Goal: Check status: Check status

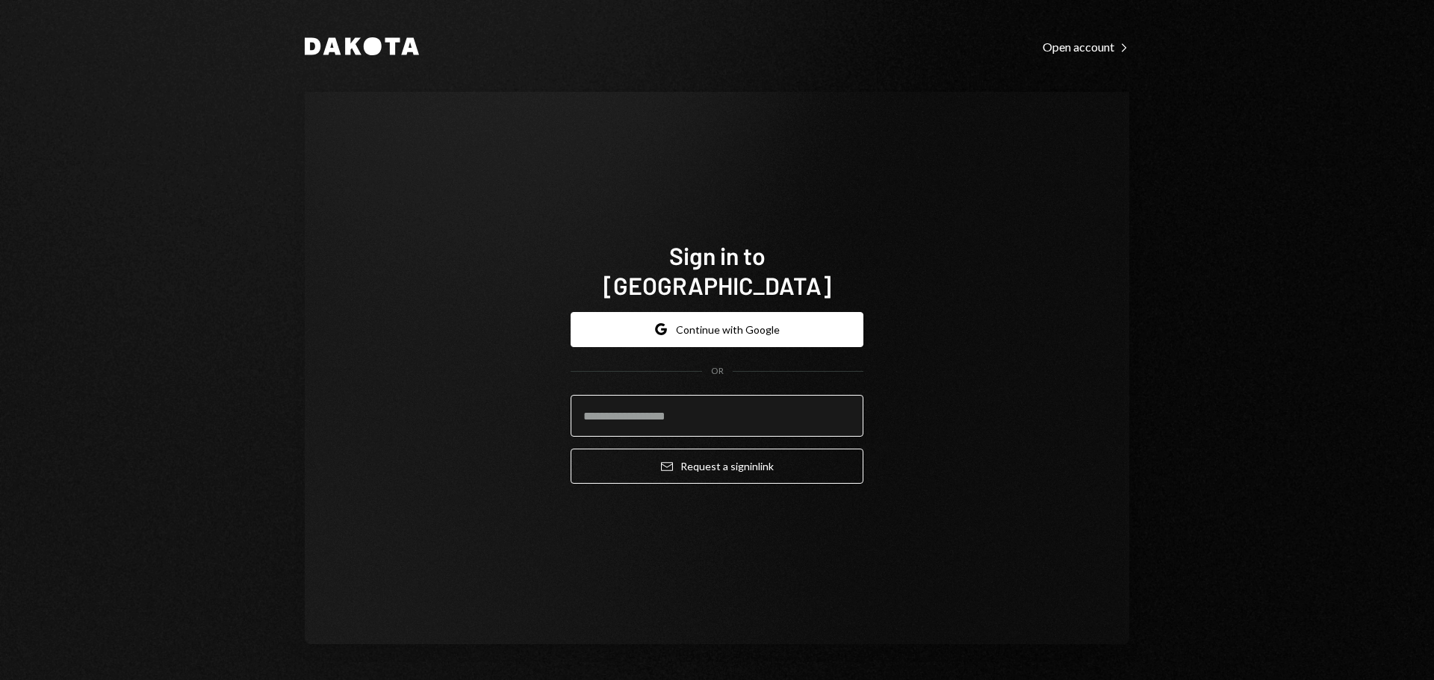
click at [658, 405] on input "email" at bounding box center [717, 416] width 293 height 42
type input "**********"
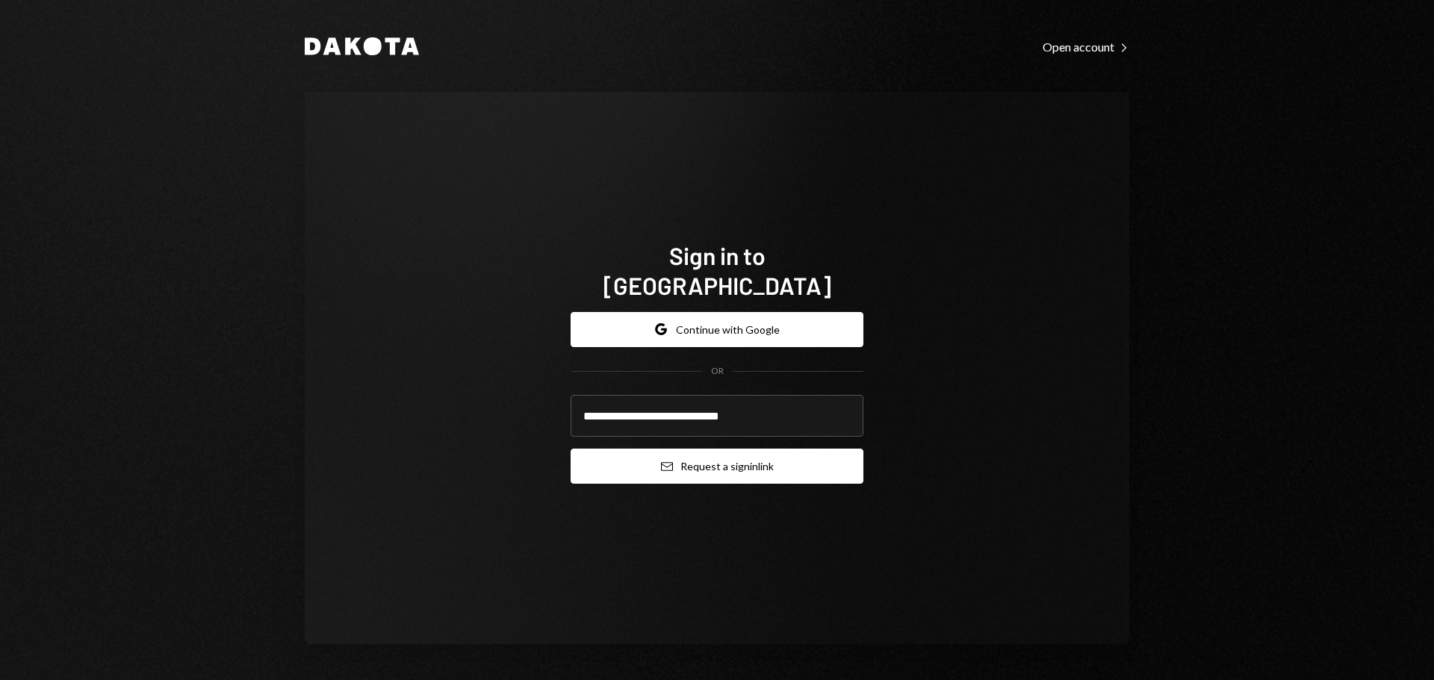
click at [672, 465] on button "Email Request a sign in link" at bounding box center [717, 466] width 293 height 35
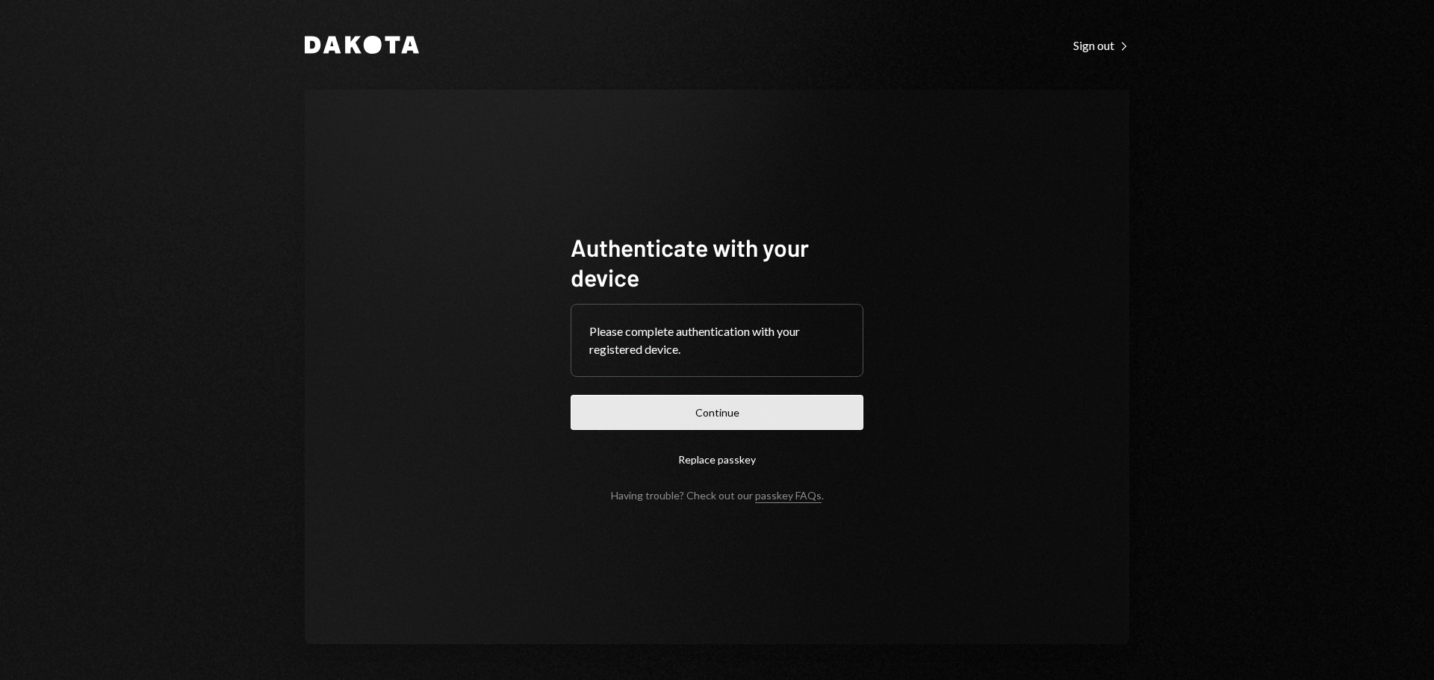
click at [722, 399] on button "Continue" at bounding box center [717, 412] width 293 height 35
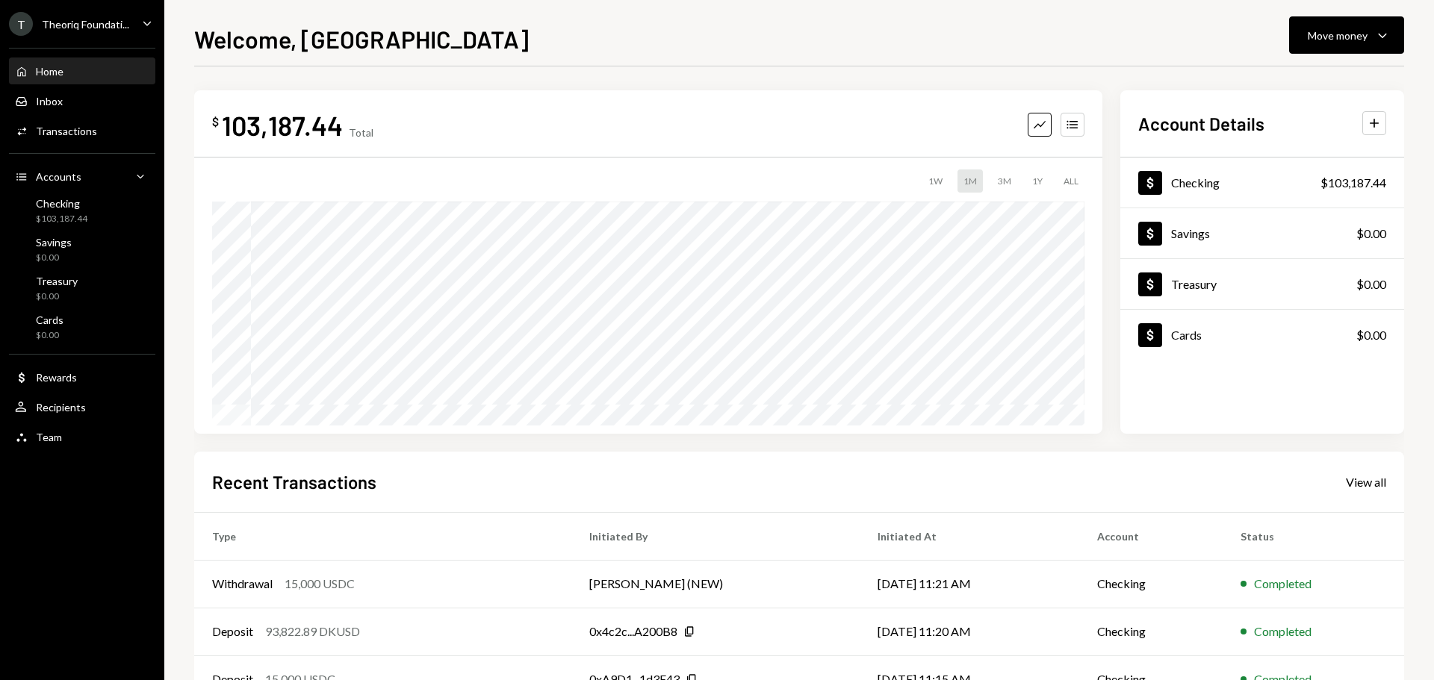
click at [108, 24] on div "Theoriq Foundati..." at bounding box center [85, 24] width 87 height 13
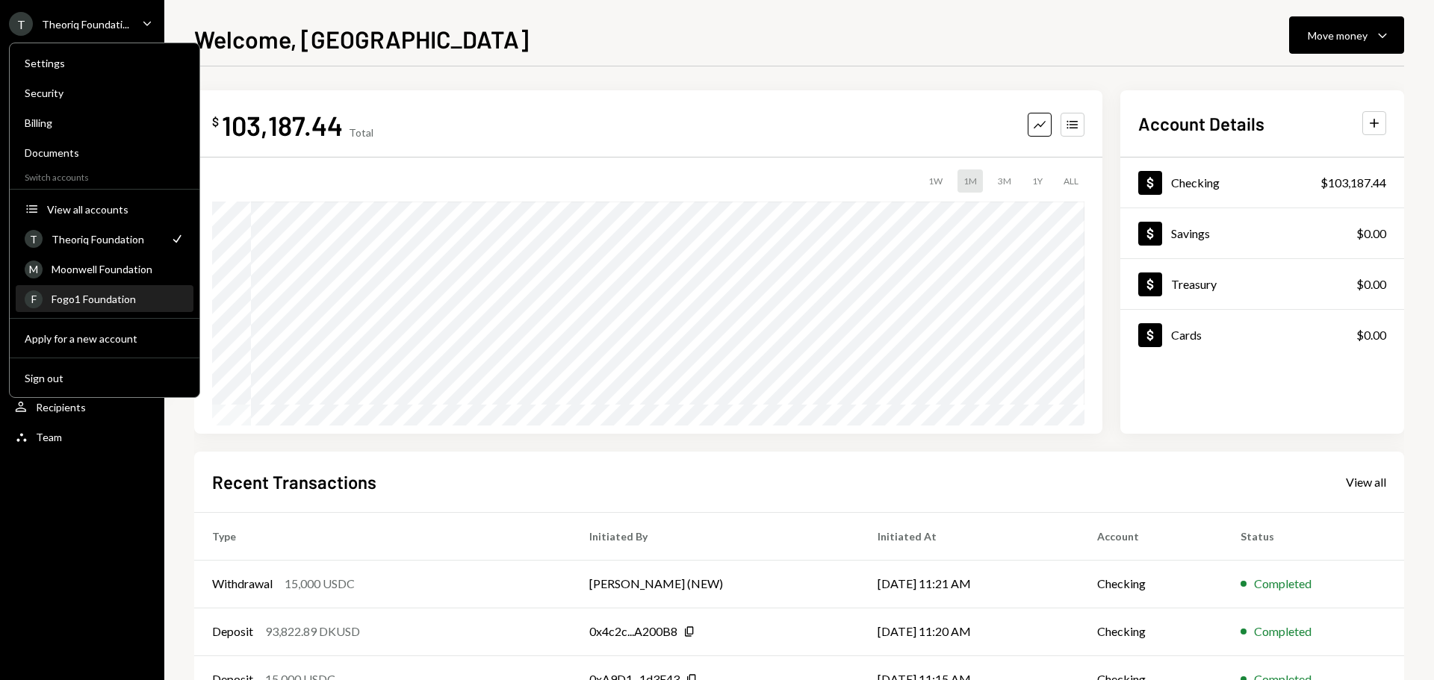
click at [91, 305] on div "Fogo1 Foundation" at bounding box center [118, 299] width 133 height 13
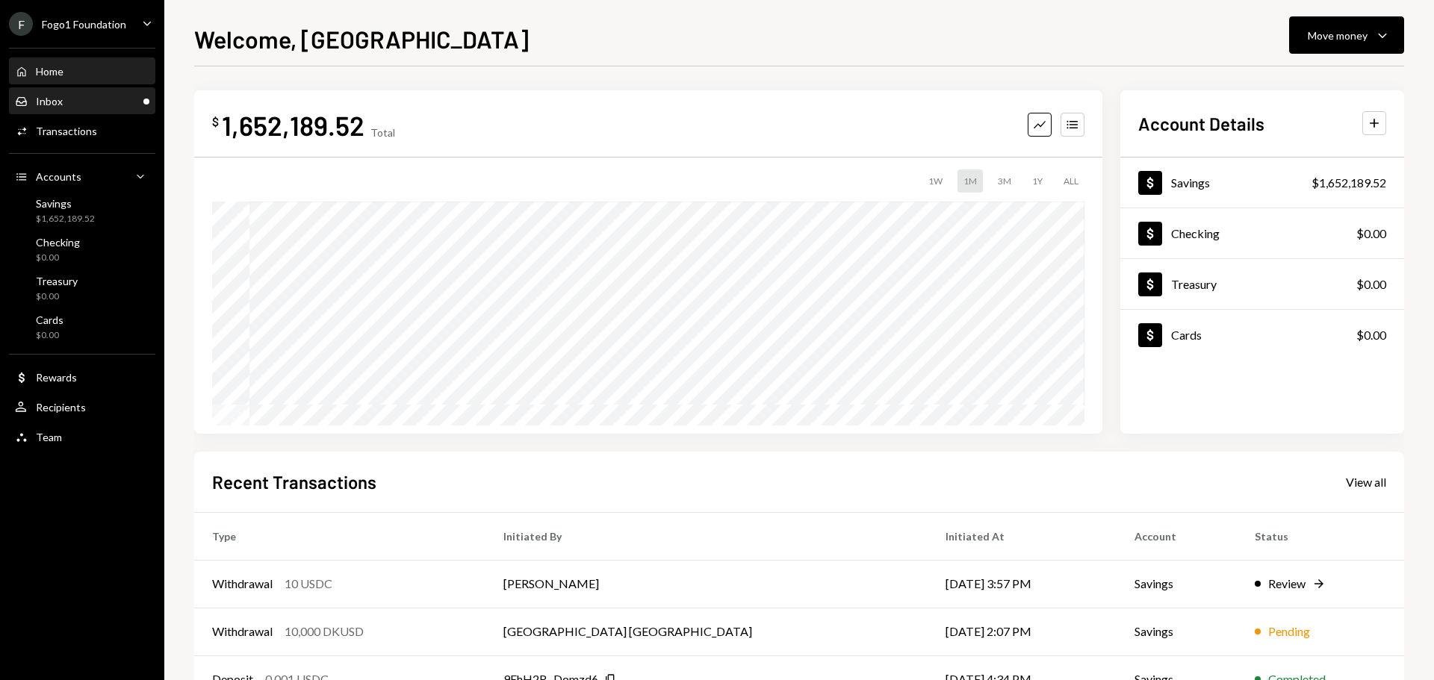
click at [125, 104] on div "Inbox Inbox" at bounding box center [82, 101] width 134 height 13
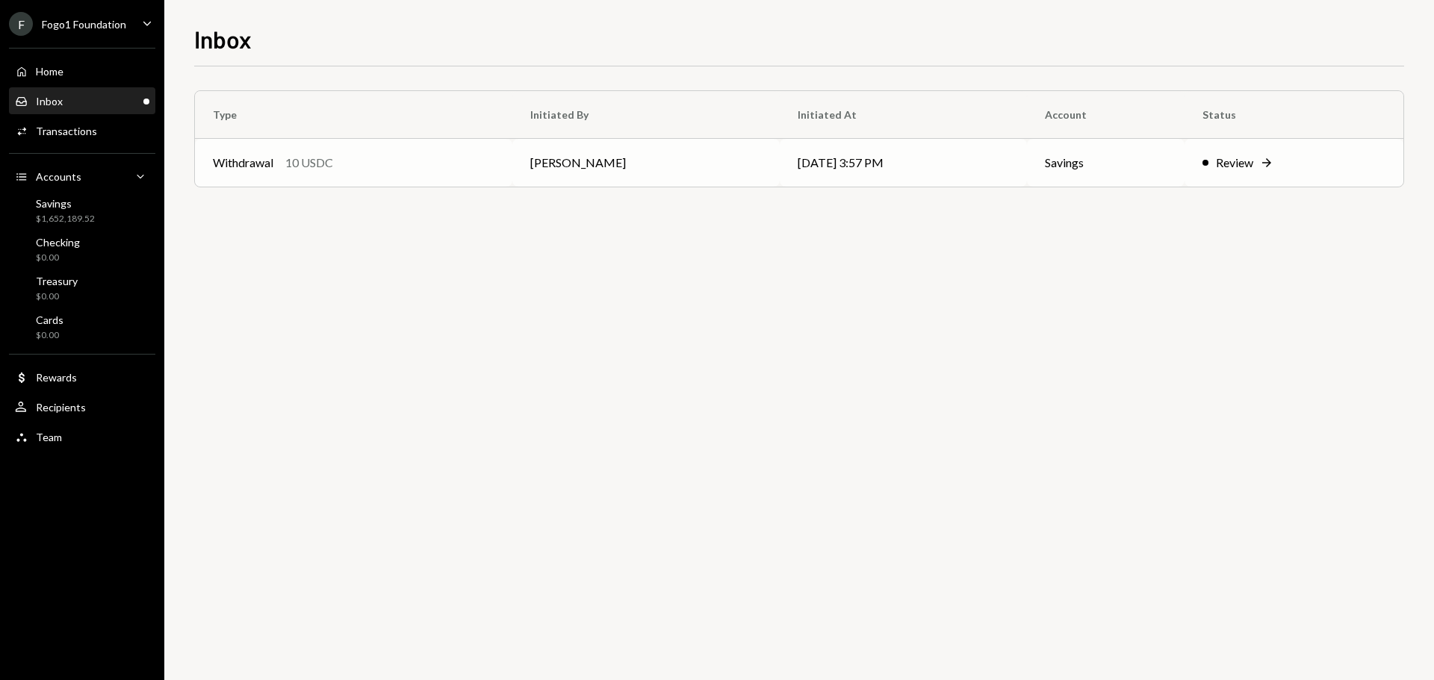
click at [368, 164] on div "Withdrawal 10 USDC" at bounding box center [354, 163] width 282 height 18
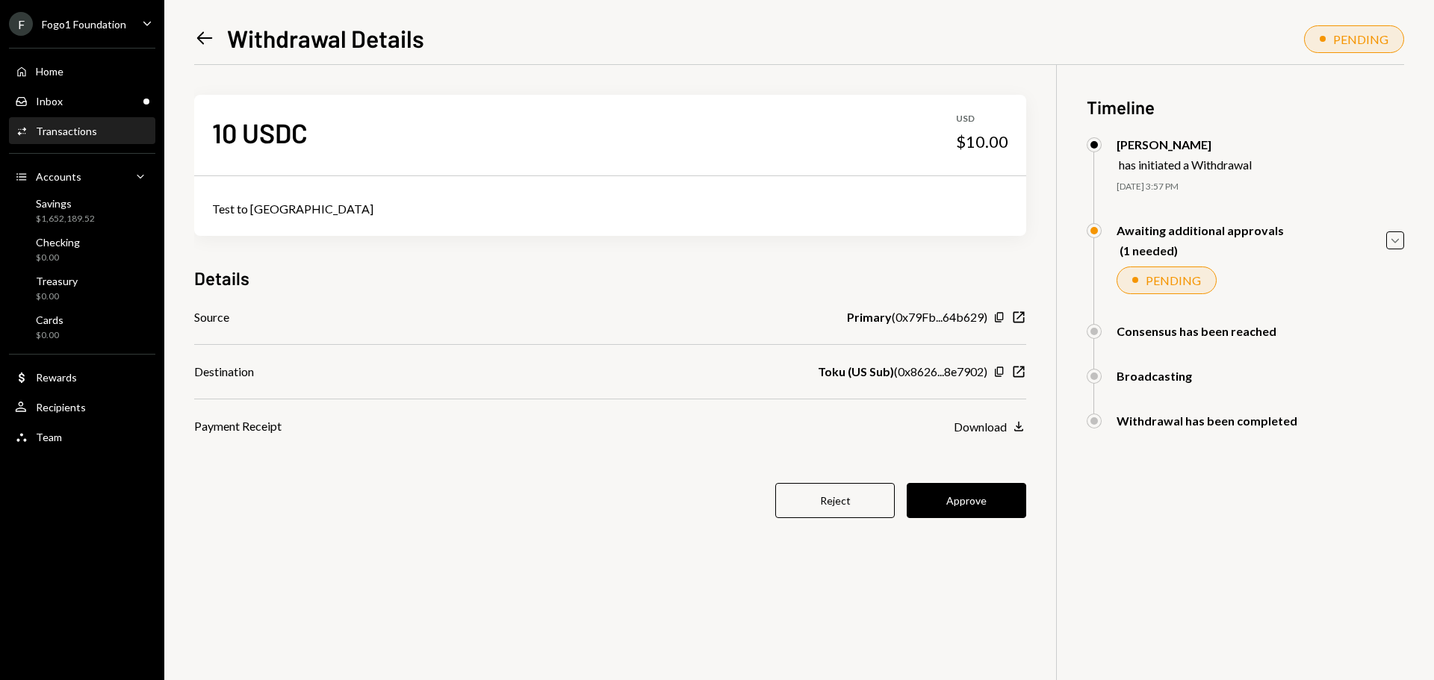
drag, startPoint x: 898, startPoint y: 371, endPoint x: 990, endPoint y: 371, distance: 92.6
click at [990, 371] on div "Toku (US Sub) ( 0x8626...8e7902 ) Copy New Window" at bounding box center [922, 372] width 208 height 18
click at [982, 503] on button "Approve" at bounding box center [967, 500] width 120 height 35
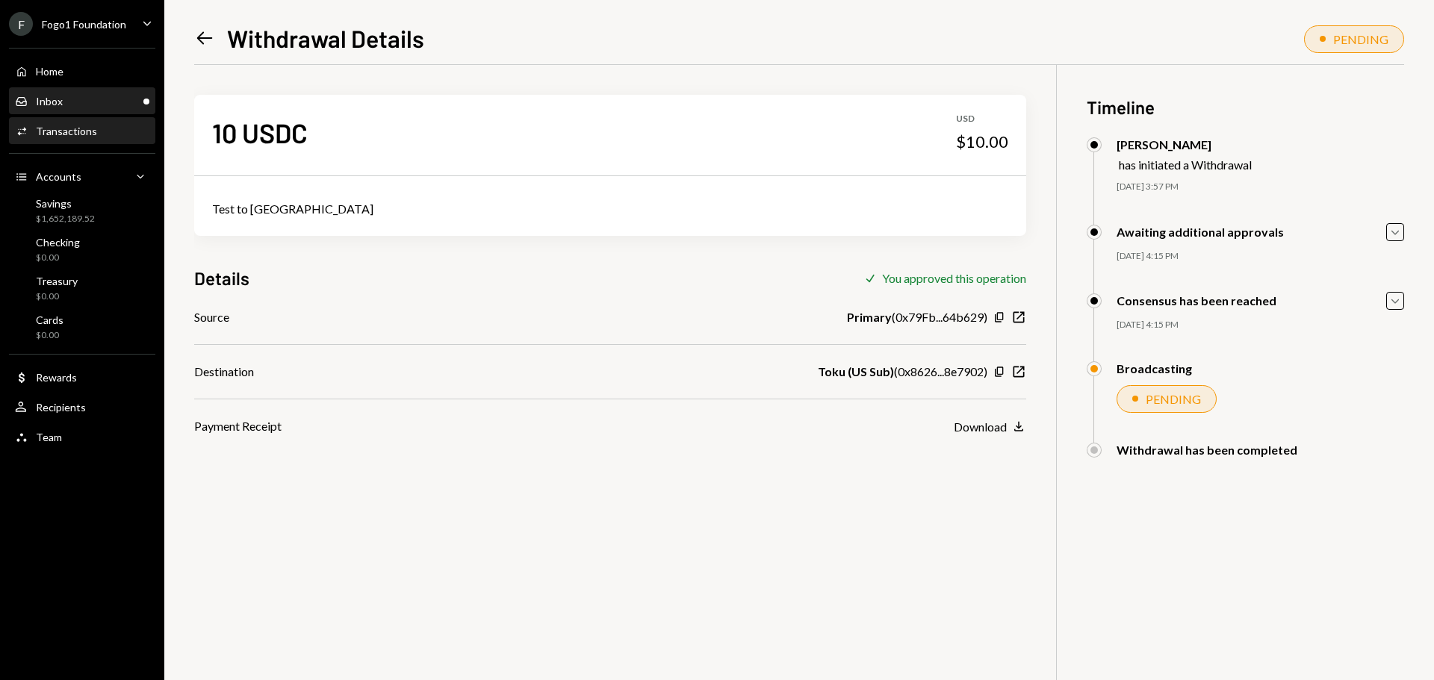
click at [90, 99] on div "Inbox Inbox" at bounding box center [82, 101] width 134 height 13
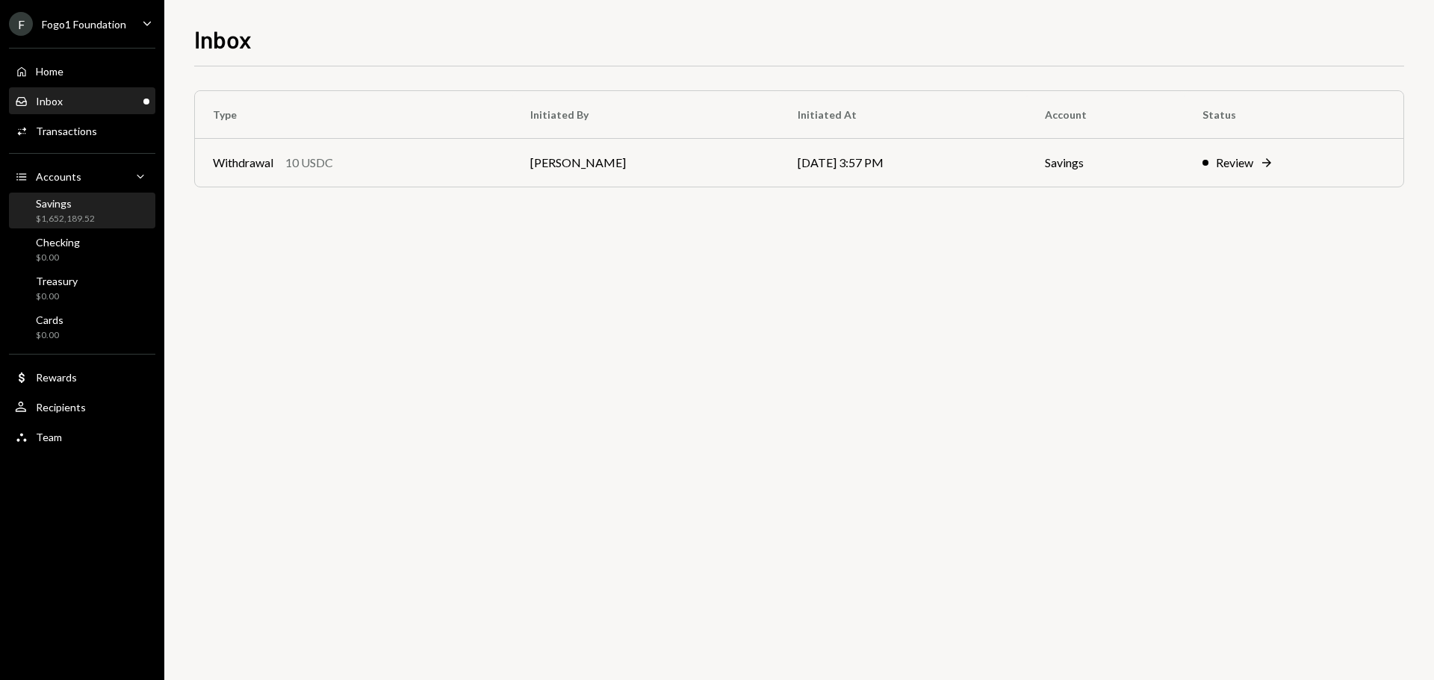
click at [101, 214] on div "Savings $1,652,189.52" at bounding box center [82, 211] width 134 height 28
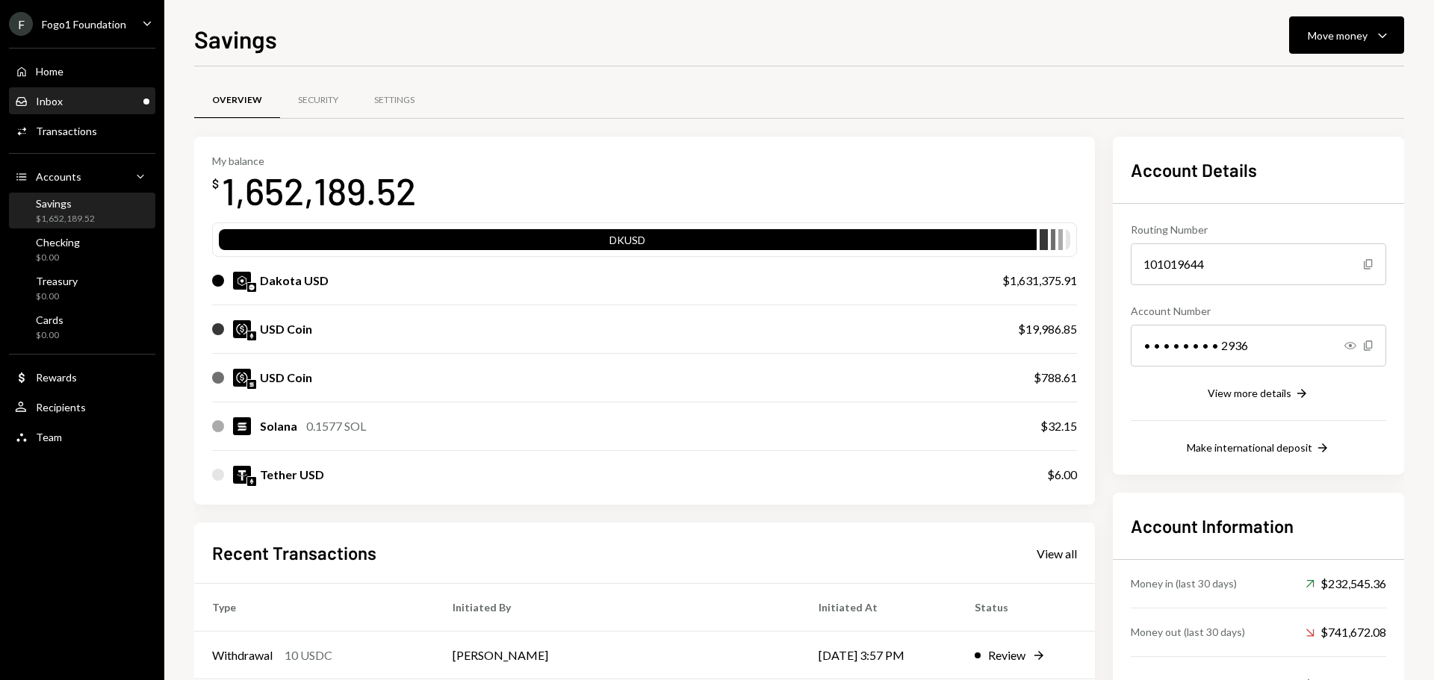
click at [63, 101] on div "Inbox Inbox" at bounding box center [82, 101] width 134 height 13
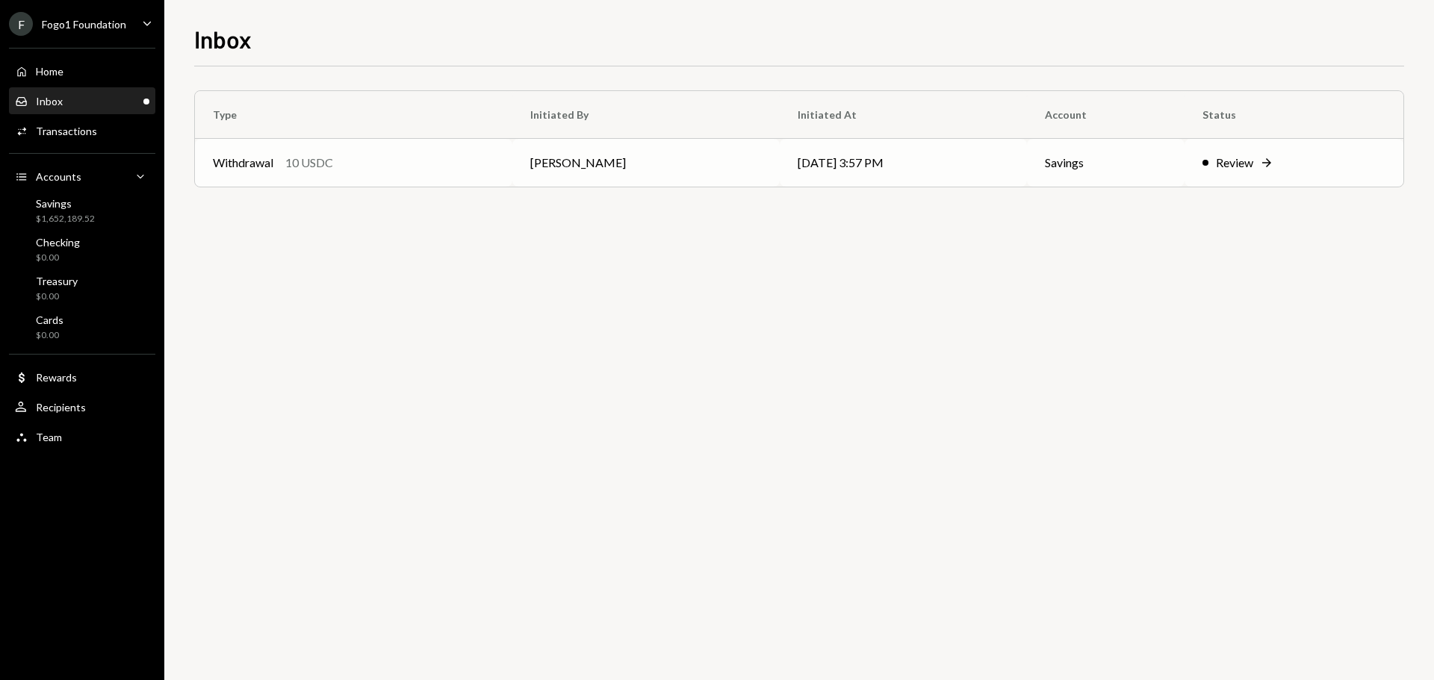
click at [279, 163] on div "Withdrawal 10 USDC" at bounding box center [354, 163] width 282 height 18
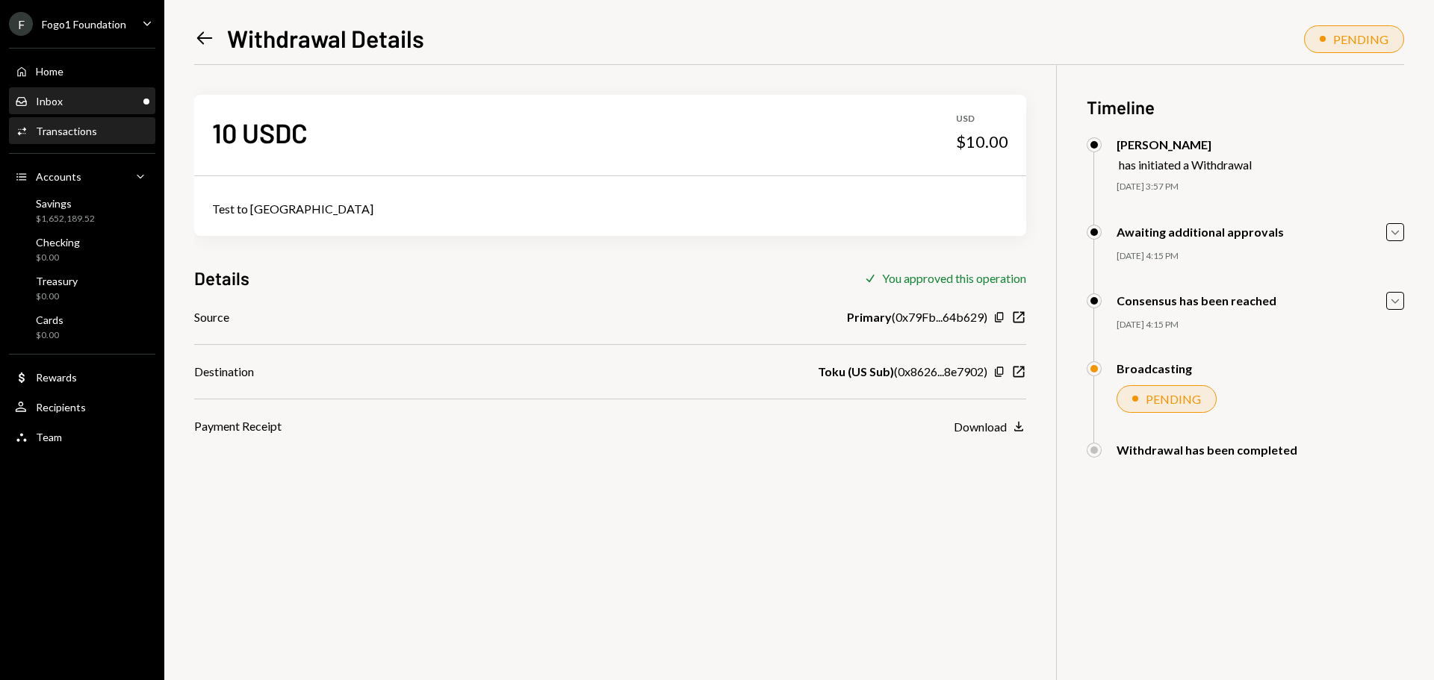
click at [69, 102] on div "Inbox Inbox" at bounding box center [82, 101] width 134 height 13
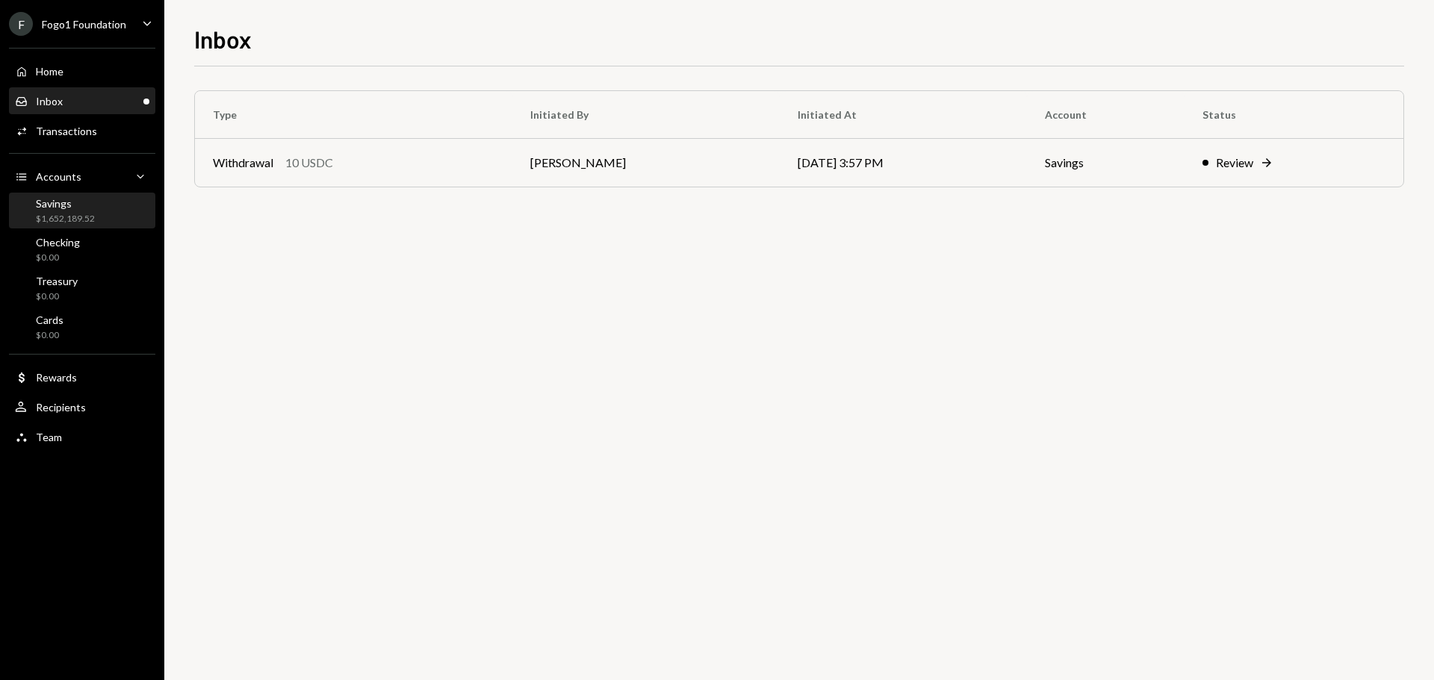
click at [87, 203] on div "Savings" at bounding box center [65, 203] width 59 height 13
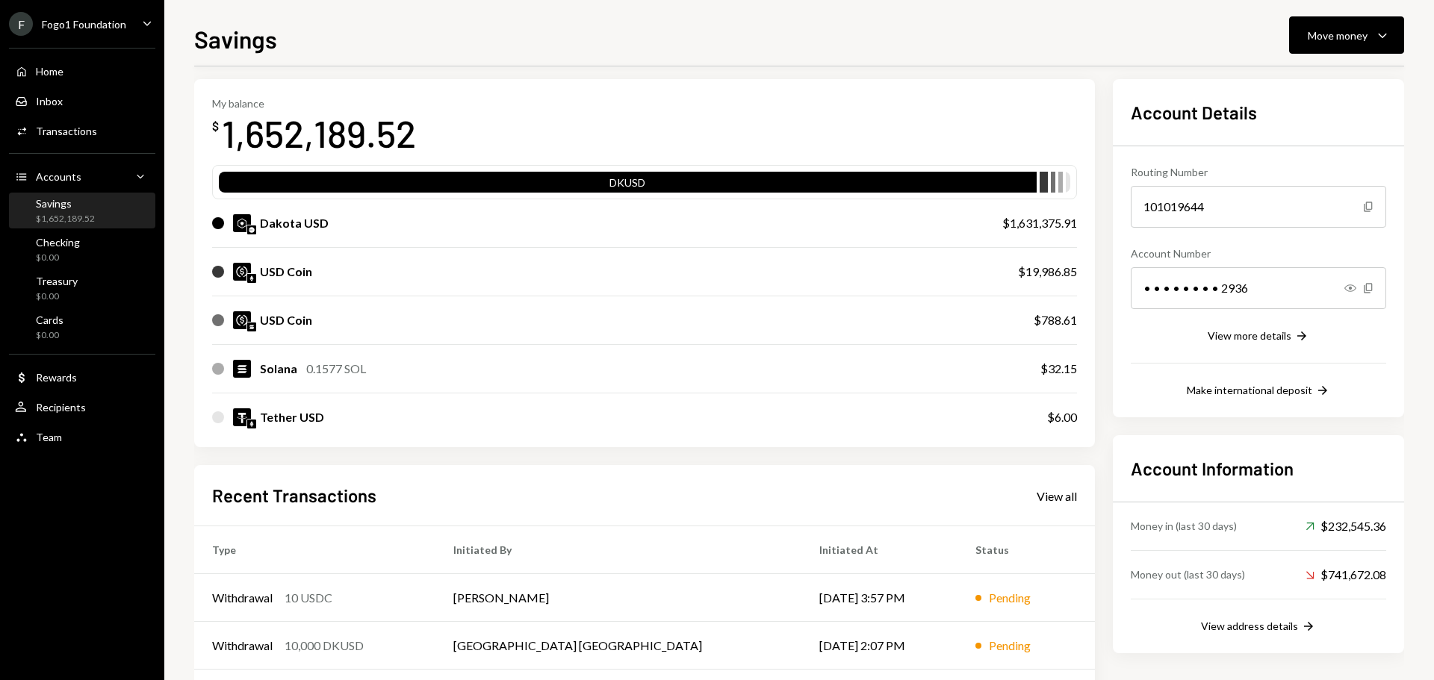
scroll to position [149, 0]
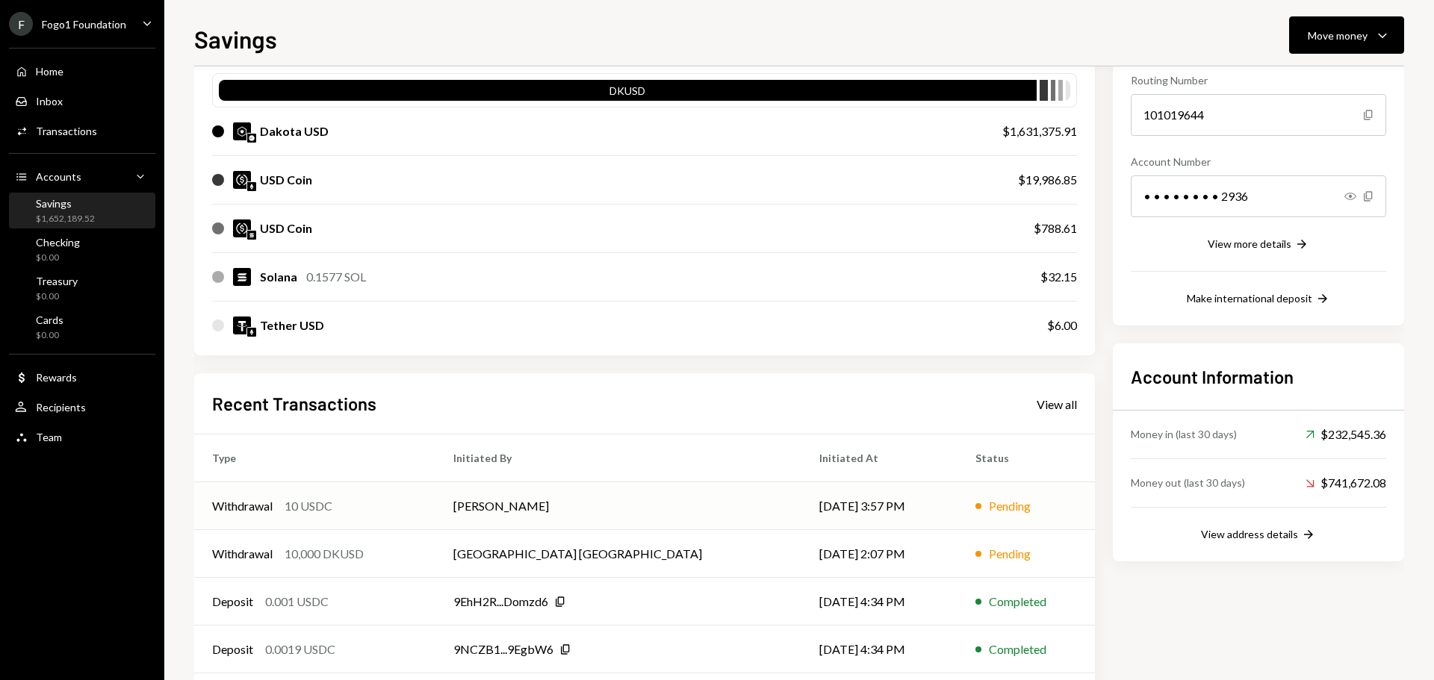
click at [382, 509] on div "Withdrawal 10 USDC" at bounding box center [314, 506] width 205 height 18
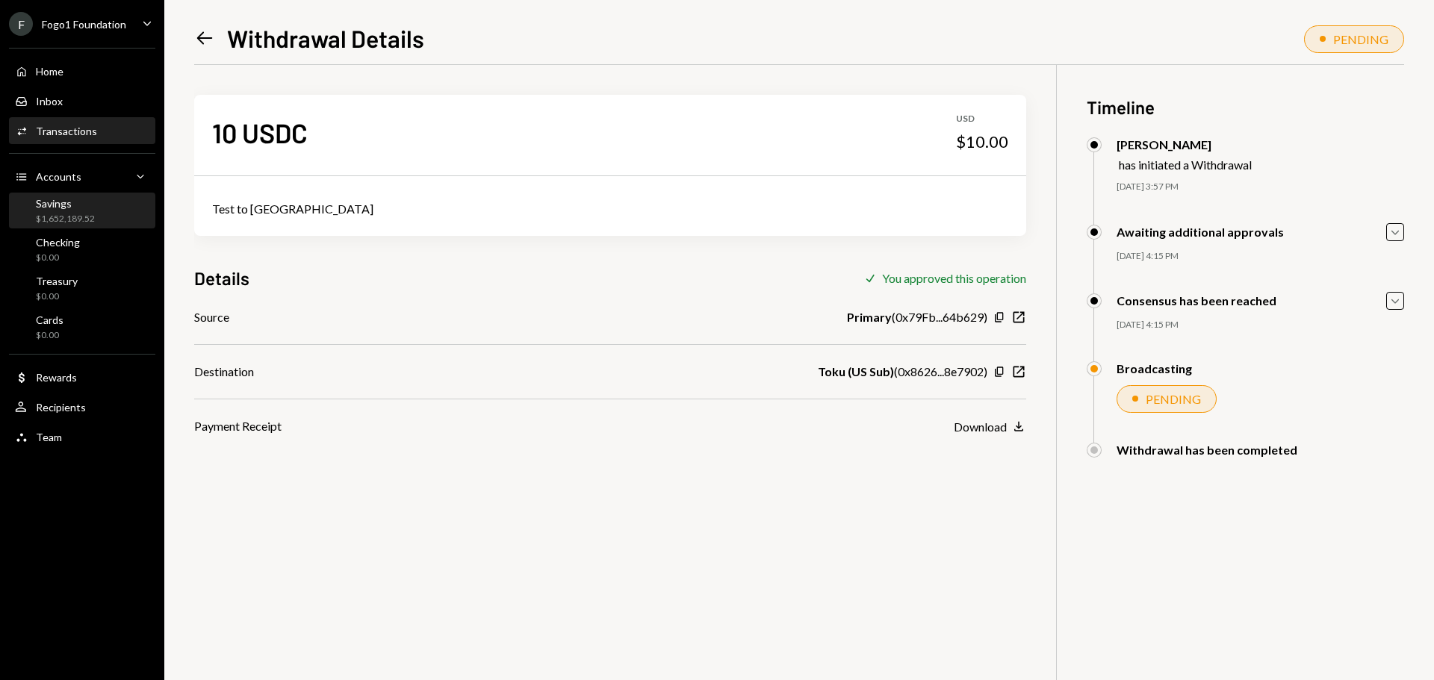
click at [58, 217] on div "$1,652,189.52" at bounding box center [65, 219] width 59 height 13
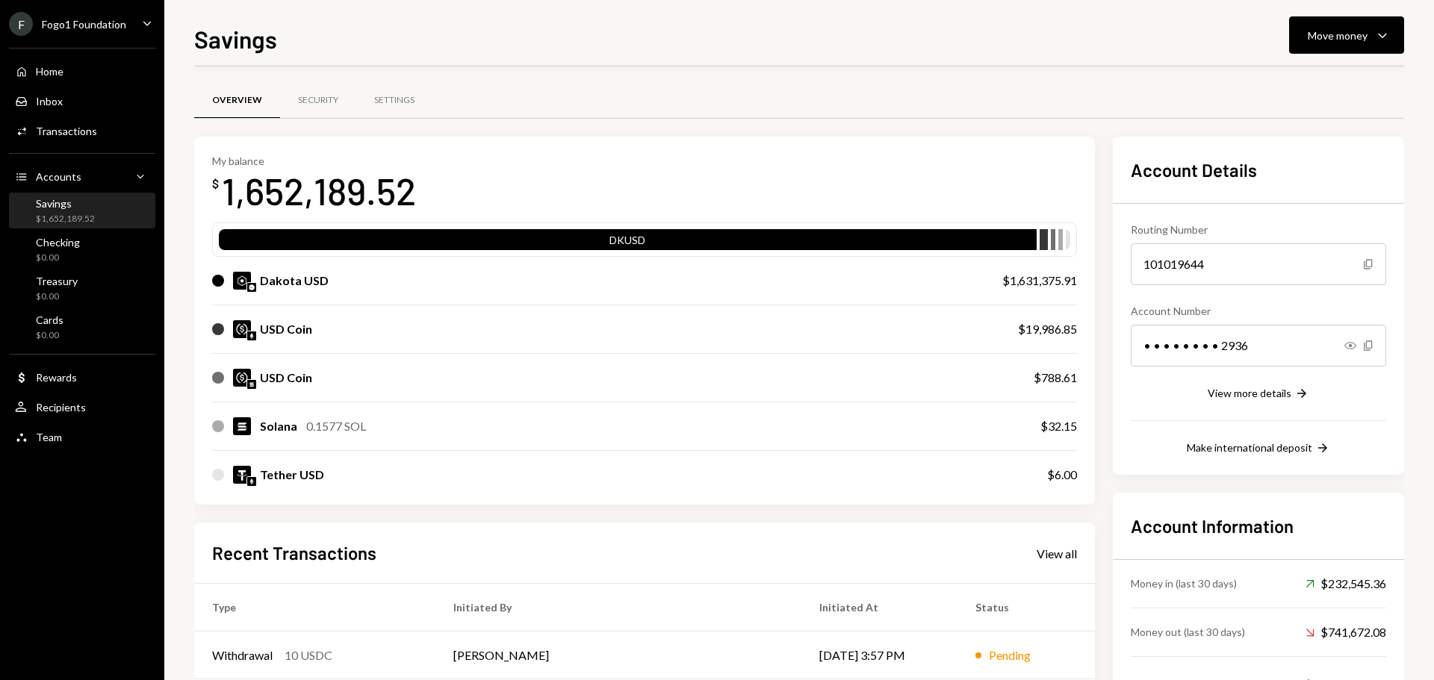
scroll to position [220, 0]
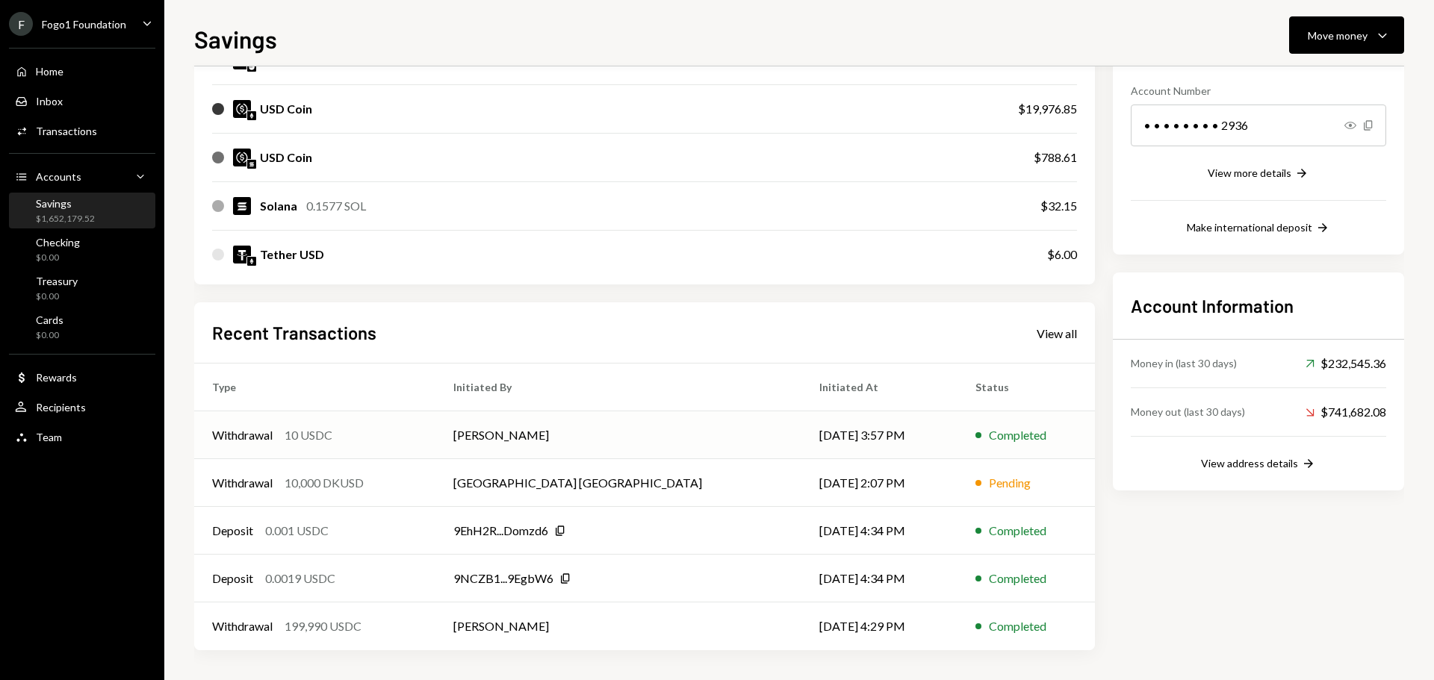
click at [359, 444] on div "Withdrawal 10 USDC" at bounding box center [314, 436] width 205 height 18
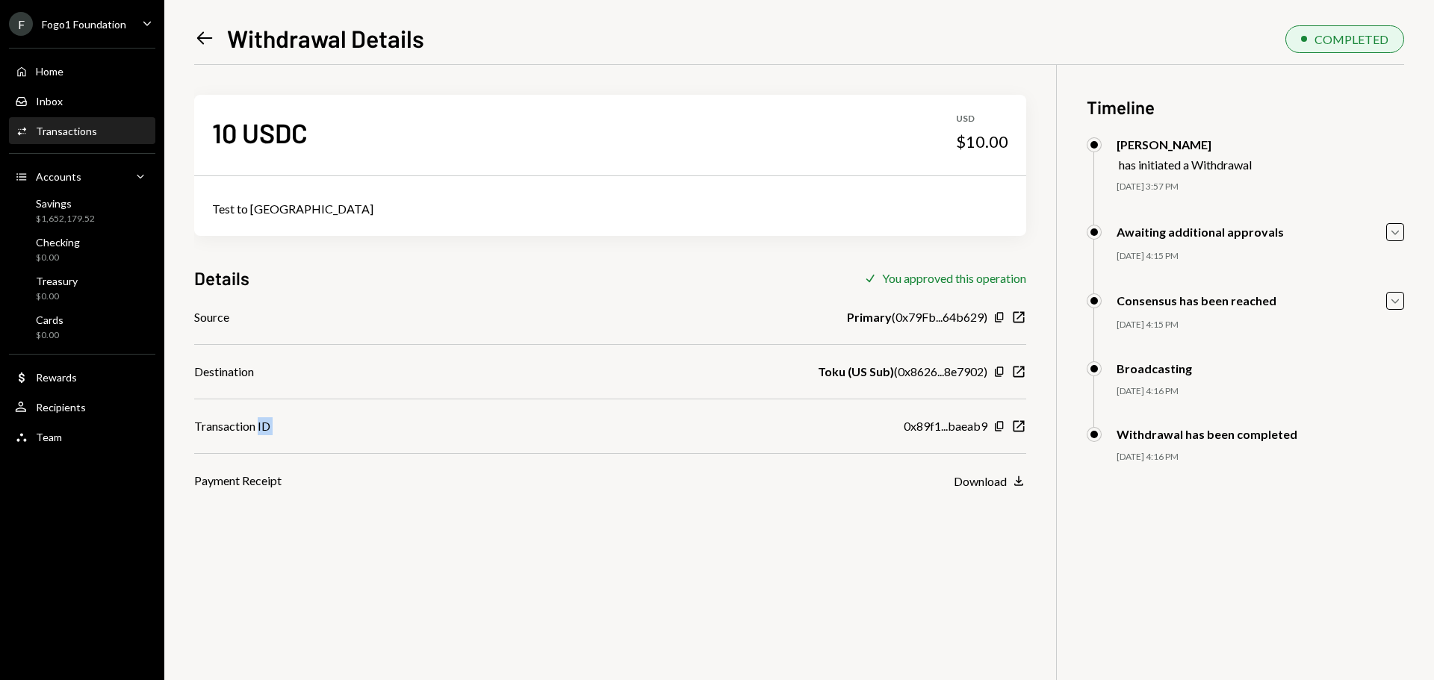
drag, startPoint x: 258, startPoint y: 428, endPoint x: 727, endPoint y: 427, distance: 468.3
click at [727, 427] on div "Transaction ID 0x89f1...baeab9 Copy New Window" at bounding box center [610, 427] width 832 height 18
click at [1014, 423] on icon "button" at bounding box center [1019, 426] width 11 height 11
click at [67, 220] on div "$1,652,179.52" at bounding box center [65, 219] width 59 height 13
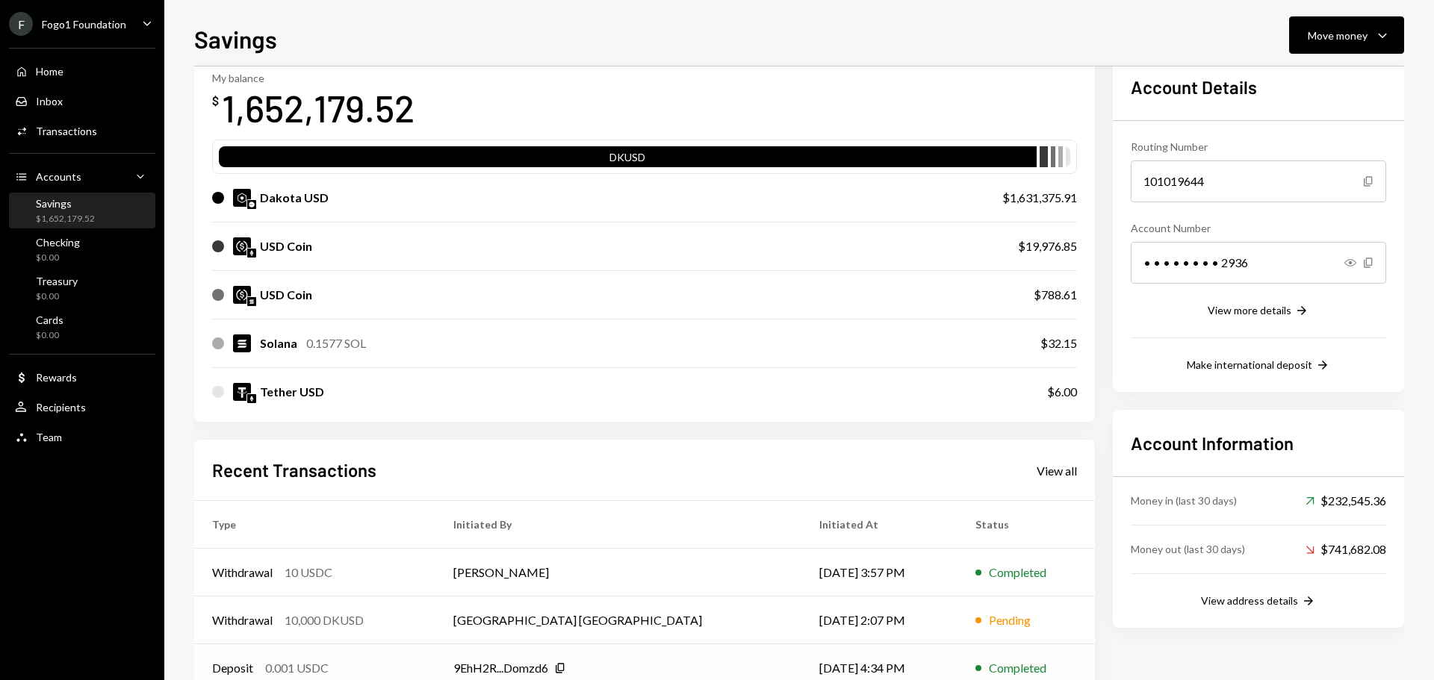
scroll to position [220, 0]
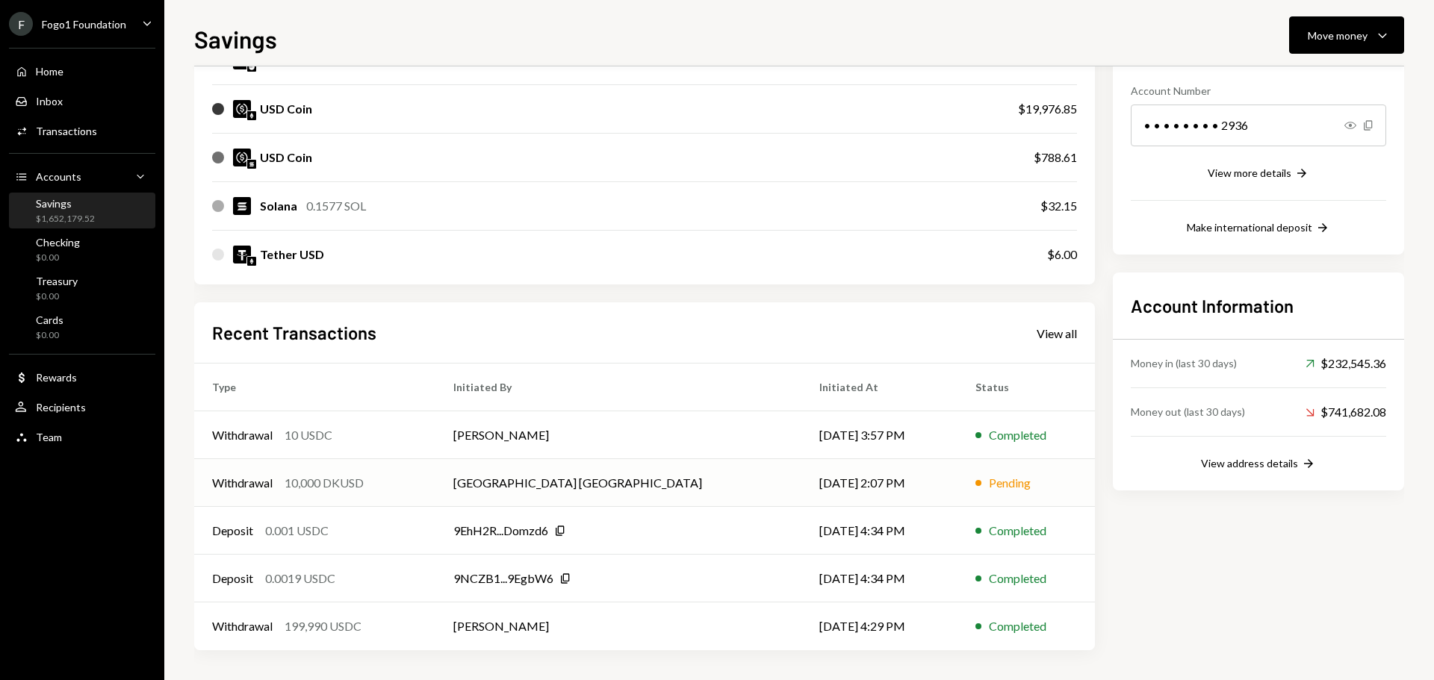
click at [418, 488] on div "Withdrawal 10,000 DKUSD" at bounding box center [314, 483] width 205 height 18
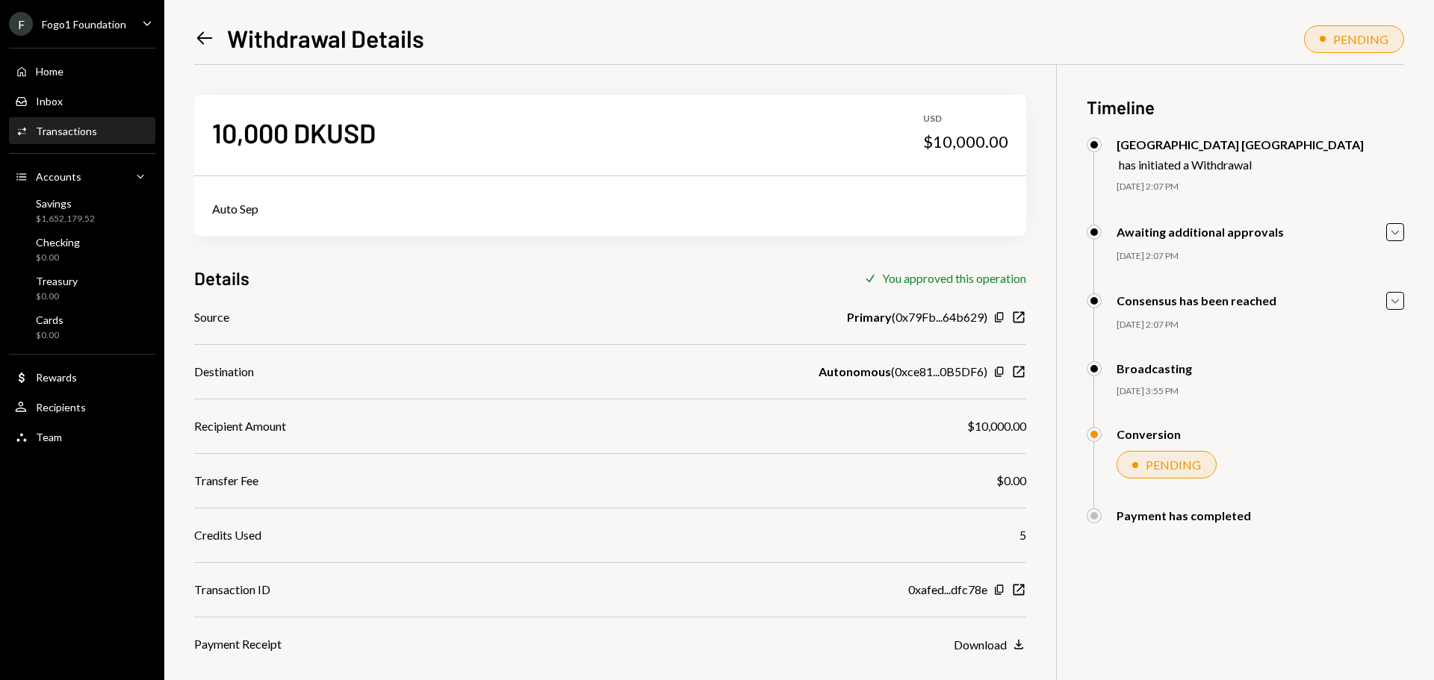
scroll to position [65, 0]
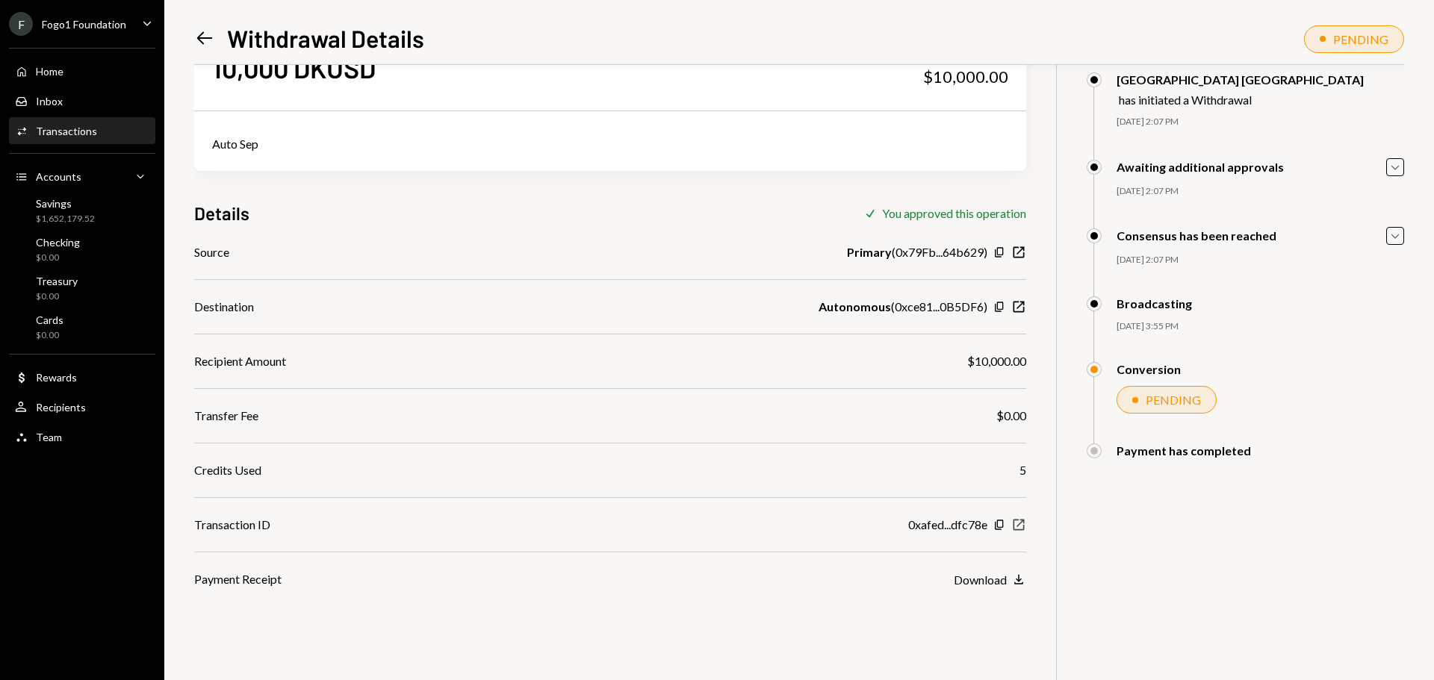
click at [1021, 524] on icon "New Window" at bounding box center [1018, 525] width 15 height 15
click at [1016, 304] on icon "New Window" at bounding box center [1018, 307] width 15 height 15
click at [56, 211] on div "Savings $1,652,179.52" at bounding box center [65, 211] width 59 height 28
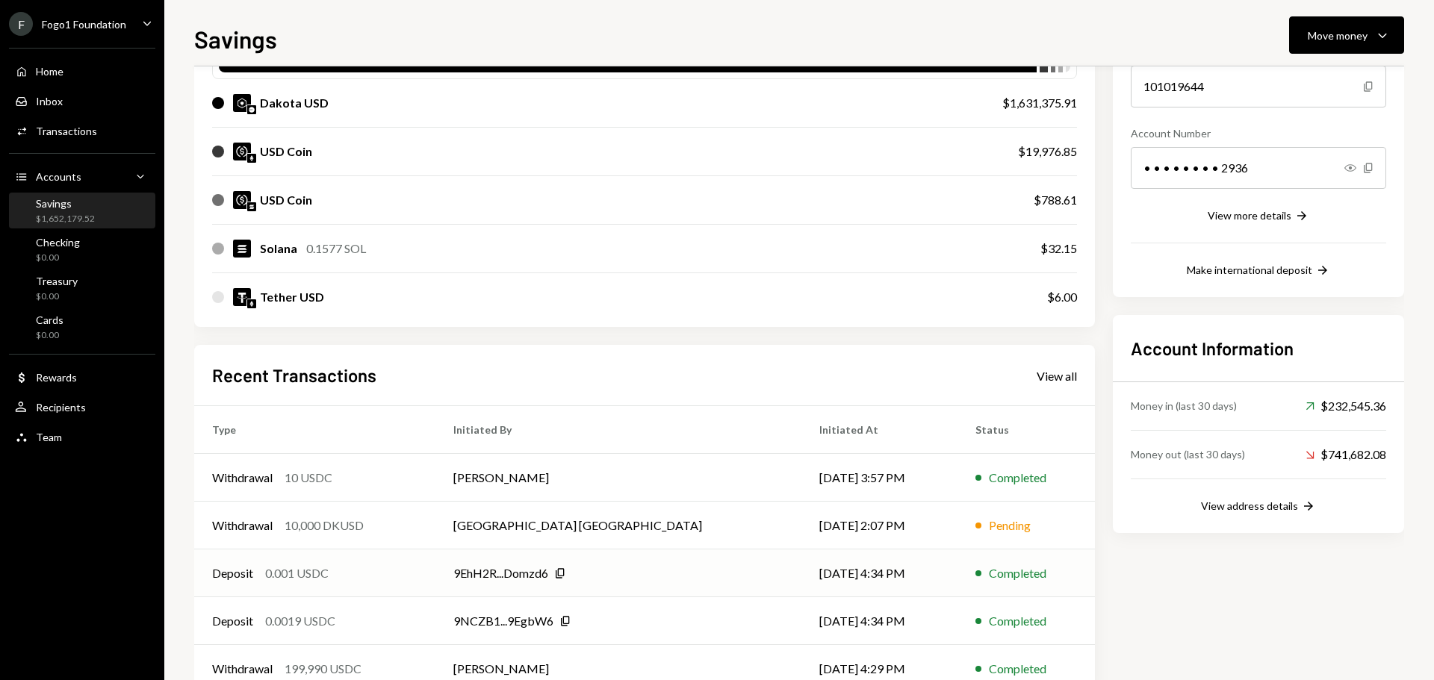
scroll to position [220, 0]
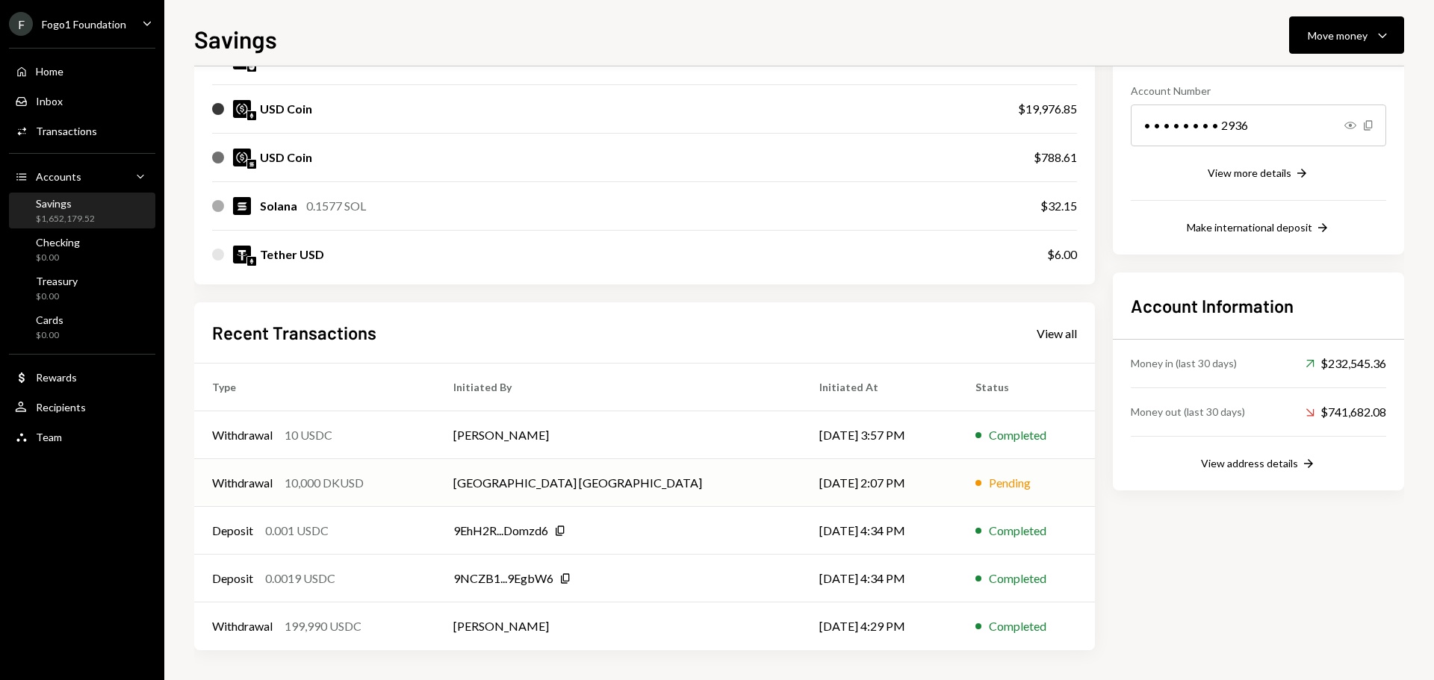
click at [714, 479] on td "[GEOGRAPHIC_DATA] [GEOGRAPHIC_DATA]" at bounding box center [618, 483] width 366 height 48
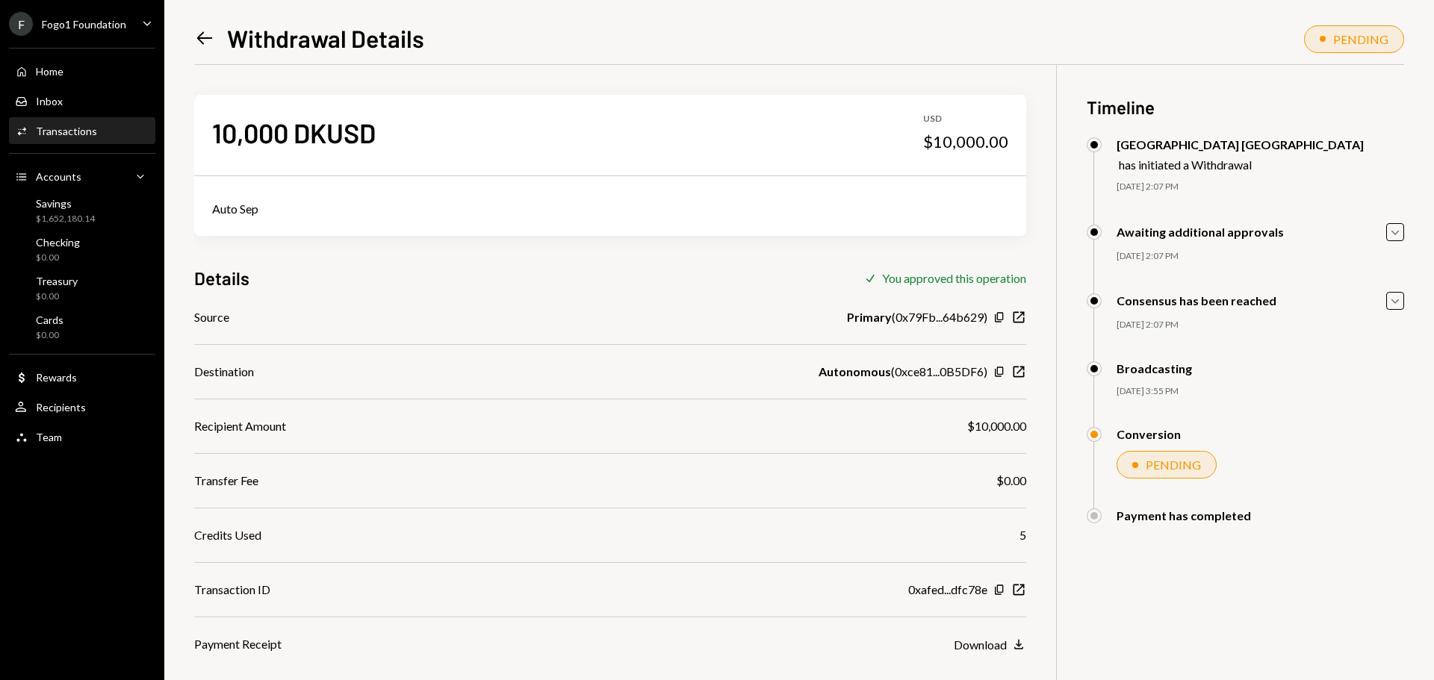
click at [201, 44] on icon "Left Arrow" at bounding box center [204, 38] width 21 height 21
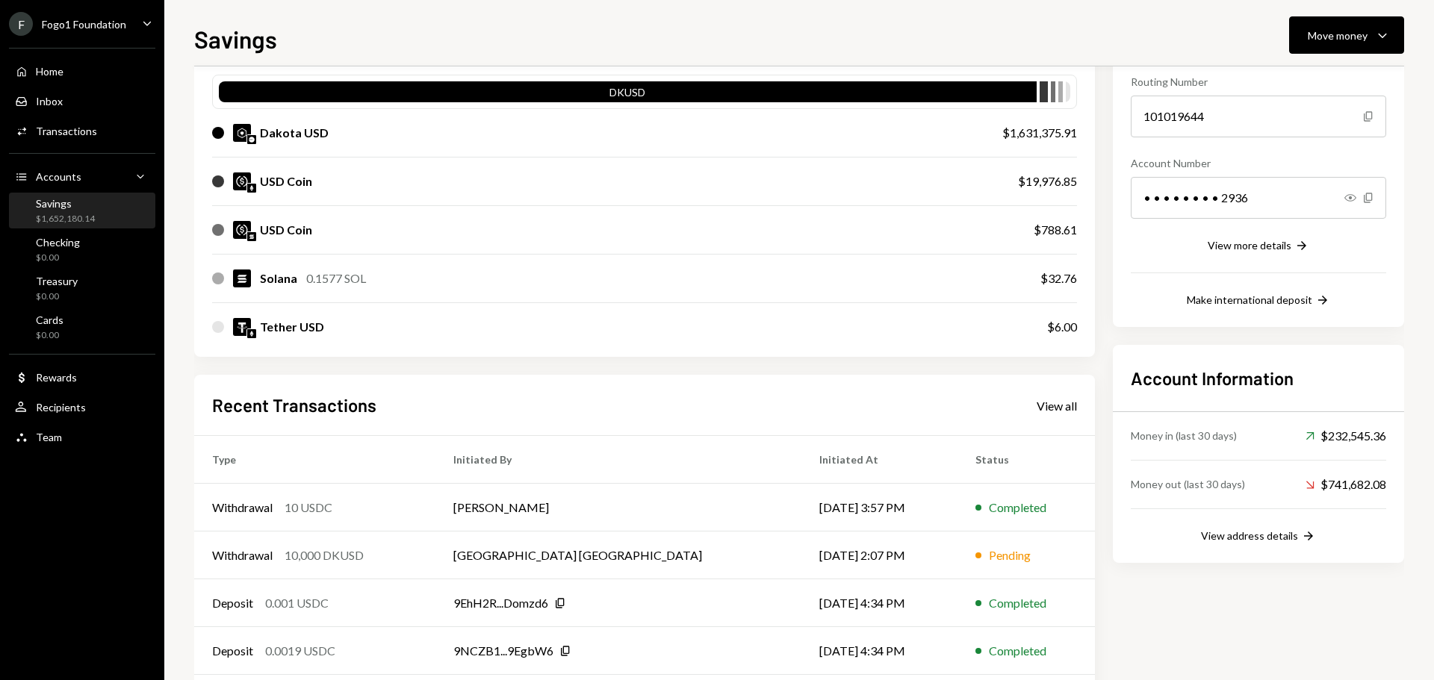
scroll to position [149, 0]
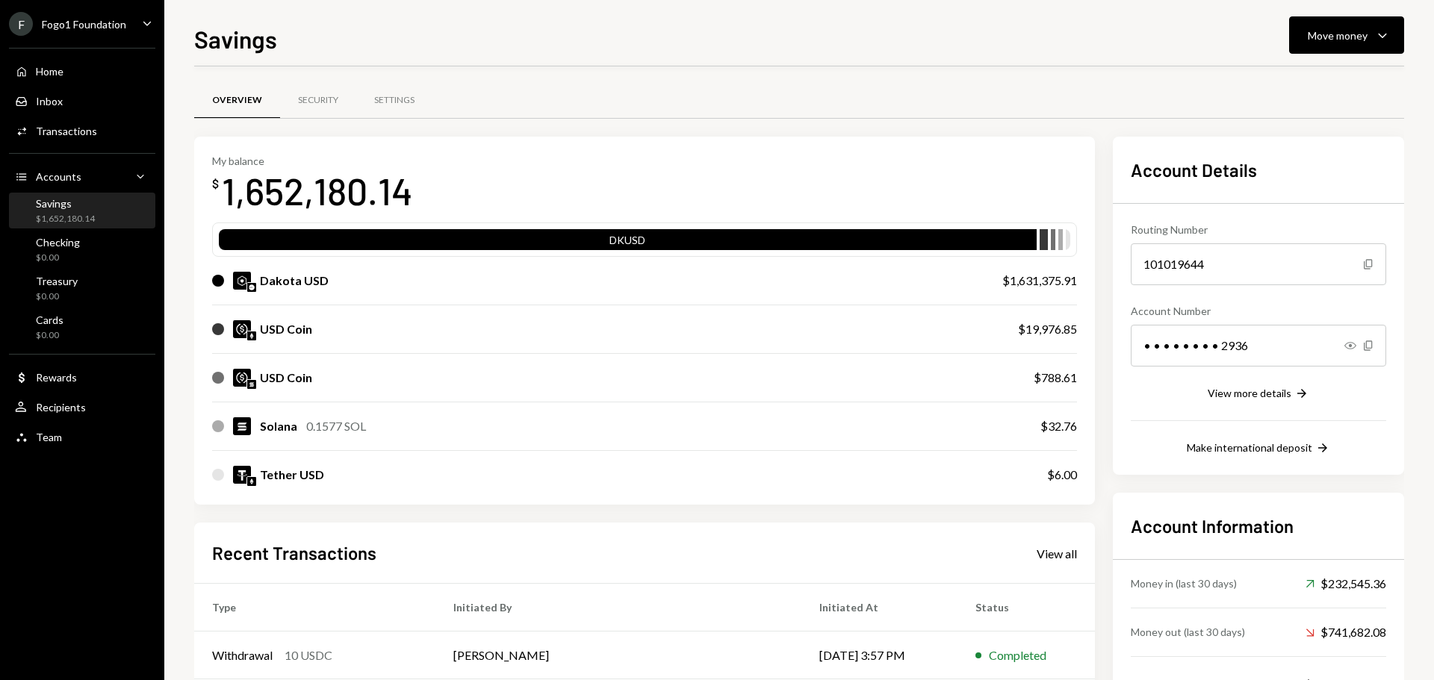
scroll to position [149, 0]
